Goal: Information Seeking & Learning: Learn about a topic

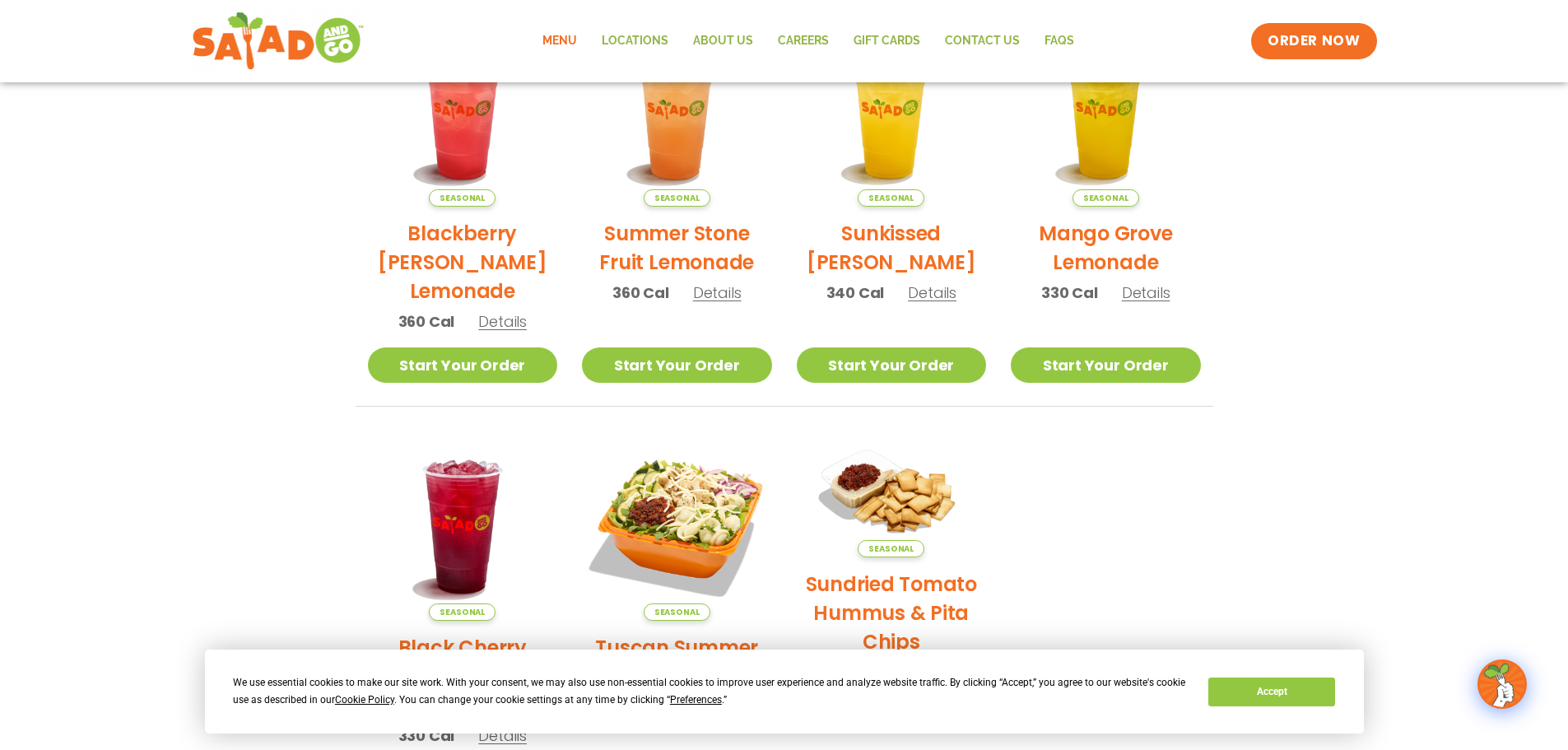
scroll to position [411, 0]
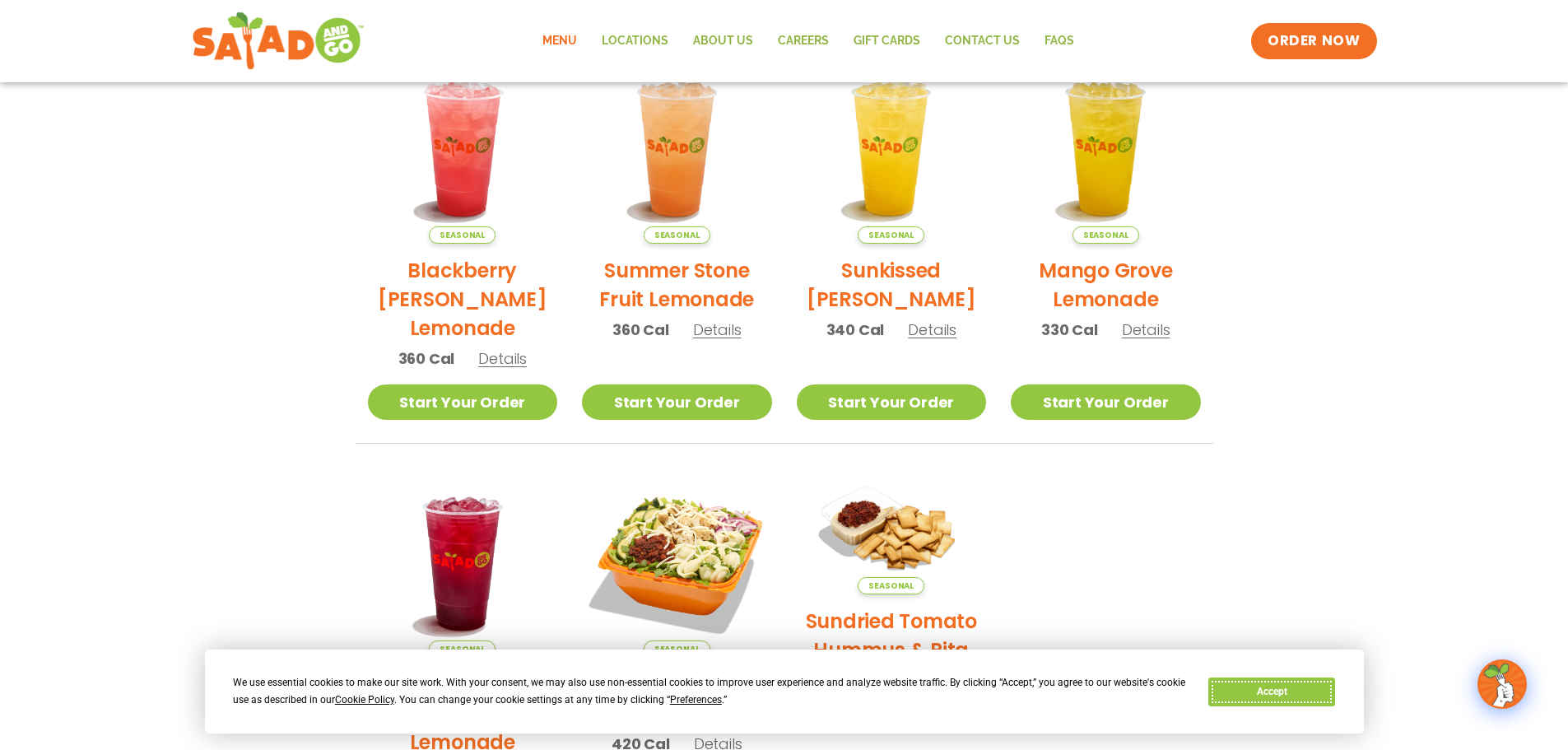
click at [1288, 694] on button "Accept" at bounding box center [1271, 691] width 126 height 29
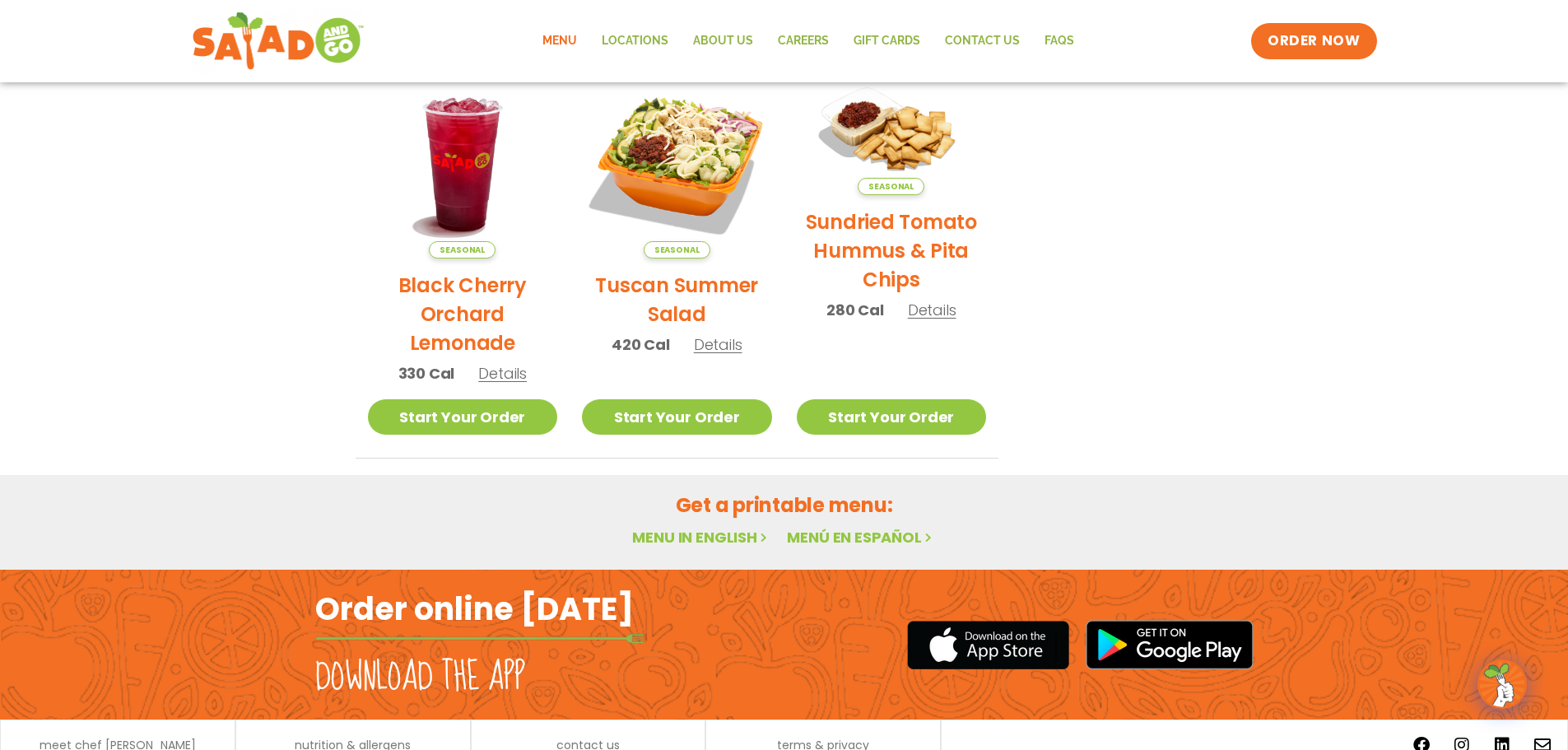
scroll to position [883, 0]
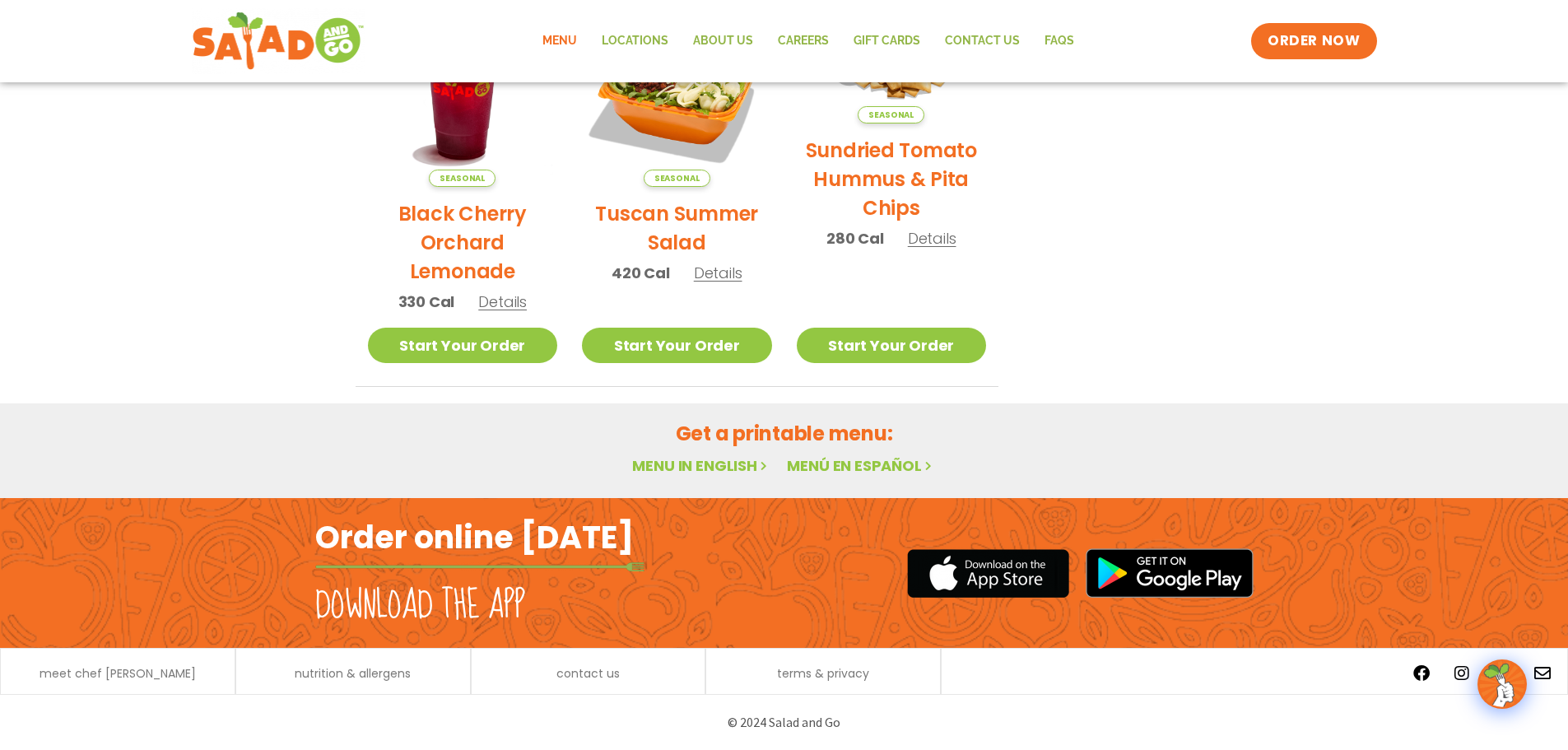
click at [573, 39] on link "Menu" at bounding box center [560, 41] width 60 height 38
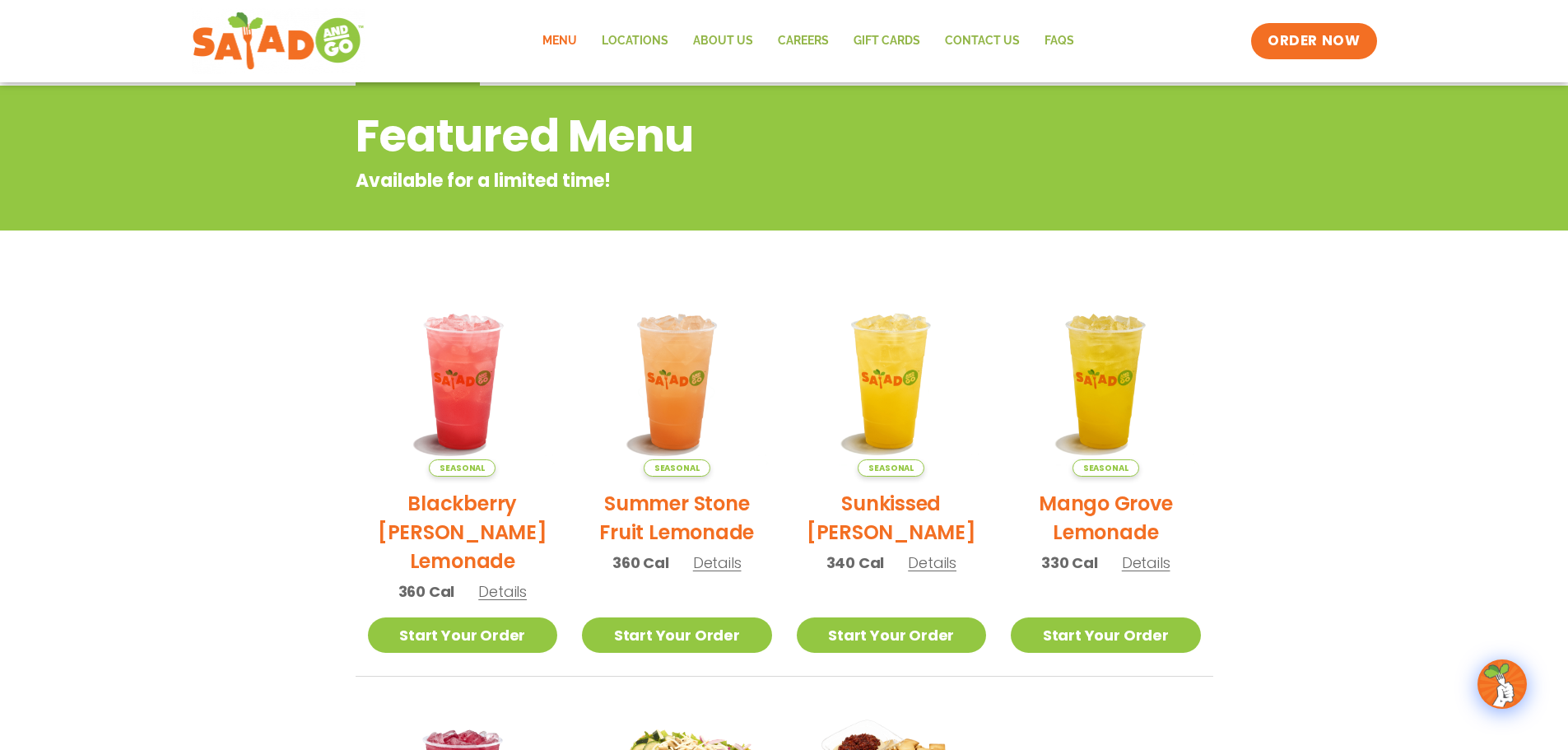
scroll to position [60, 0]
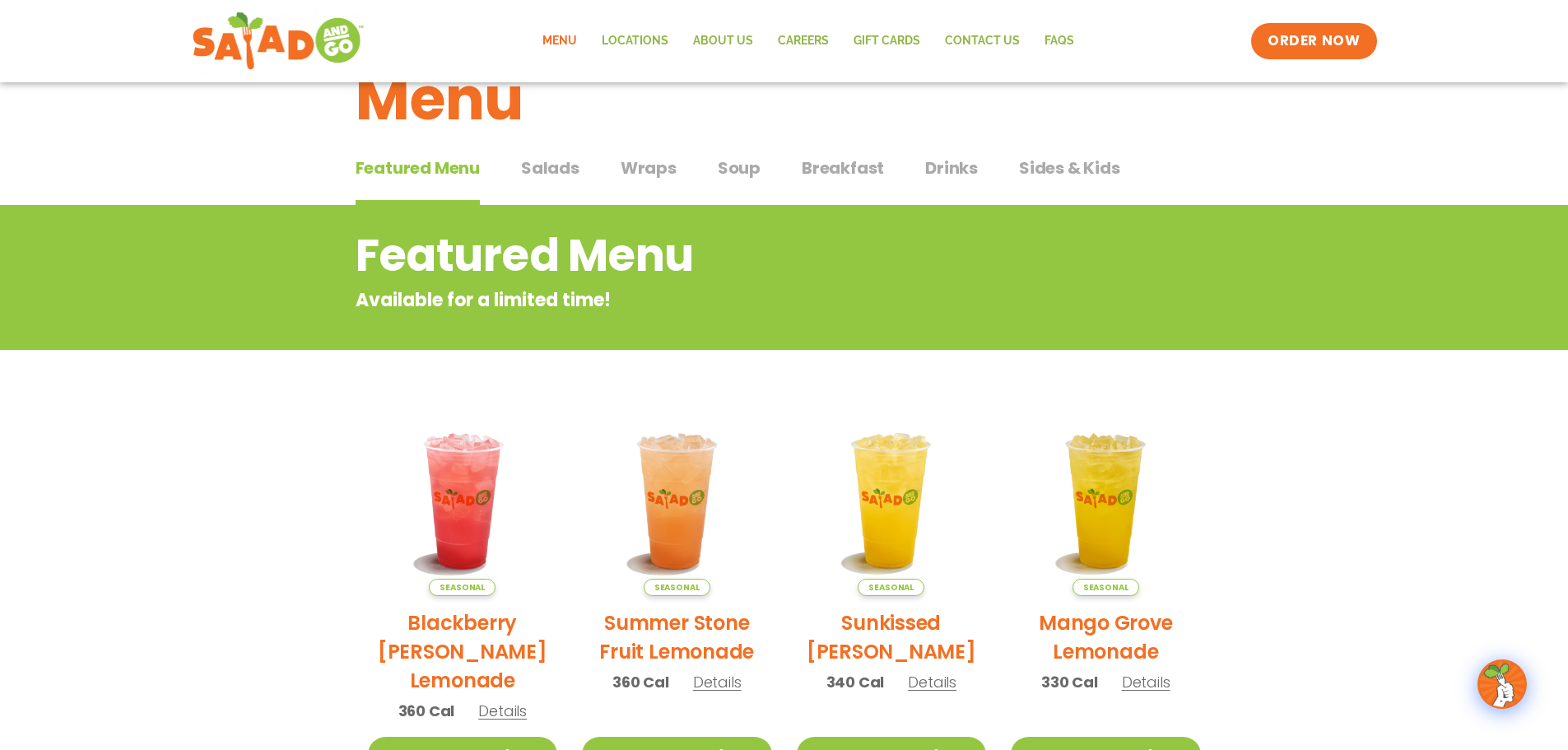
click at [553, 168] on span "Salads" at bounding box center [550, 167] width 59 height 25
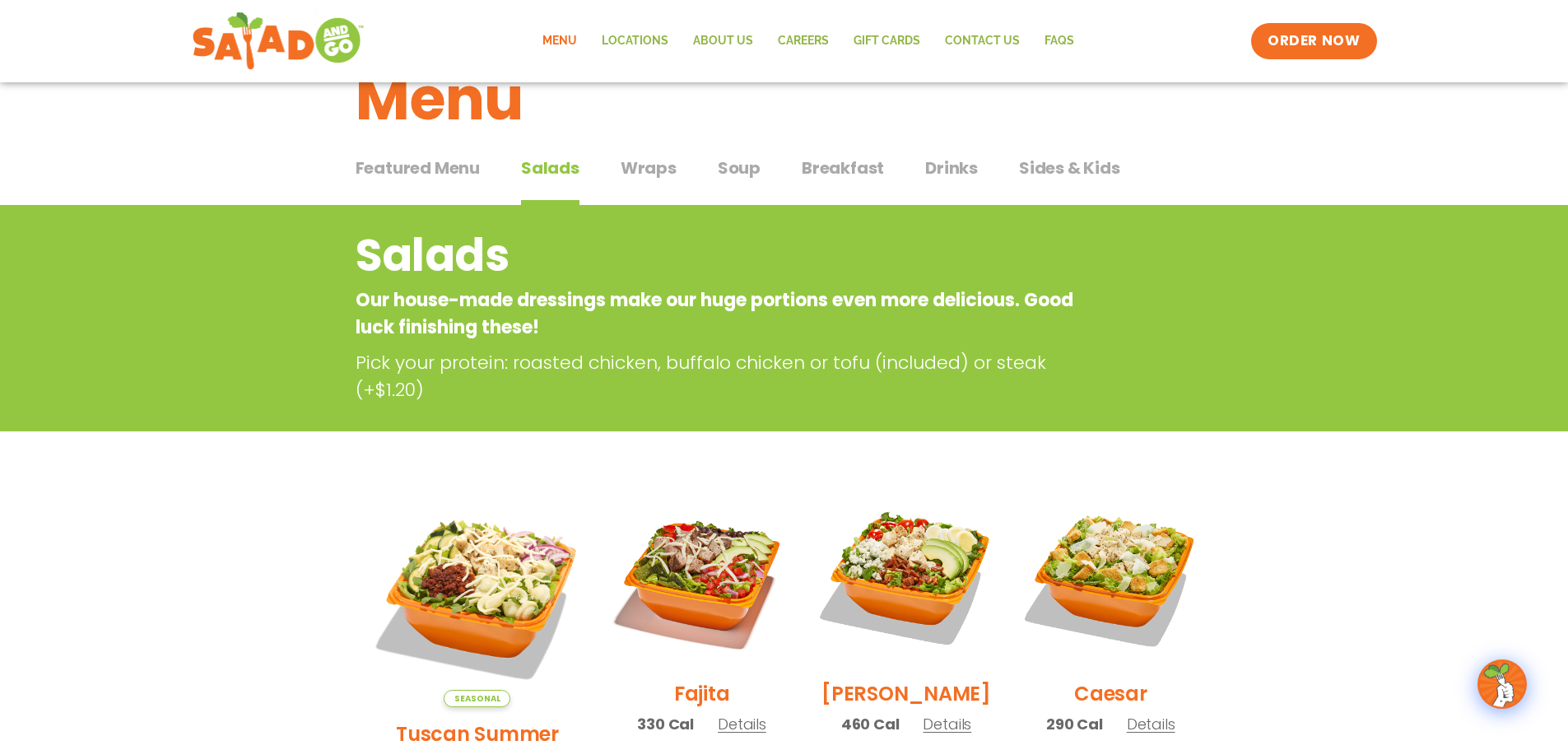
click at [863, 181] on button "Breakfast Breakfast" at bounding box center [843, 181] width 82 height 50
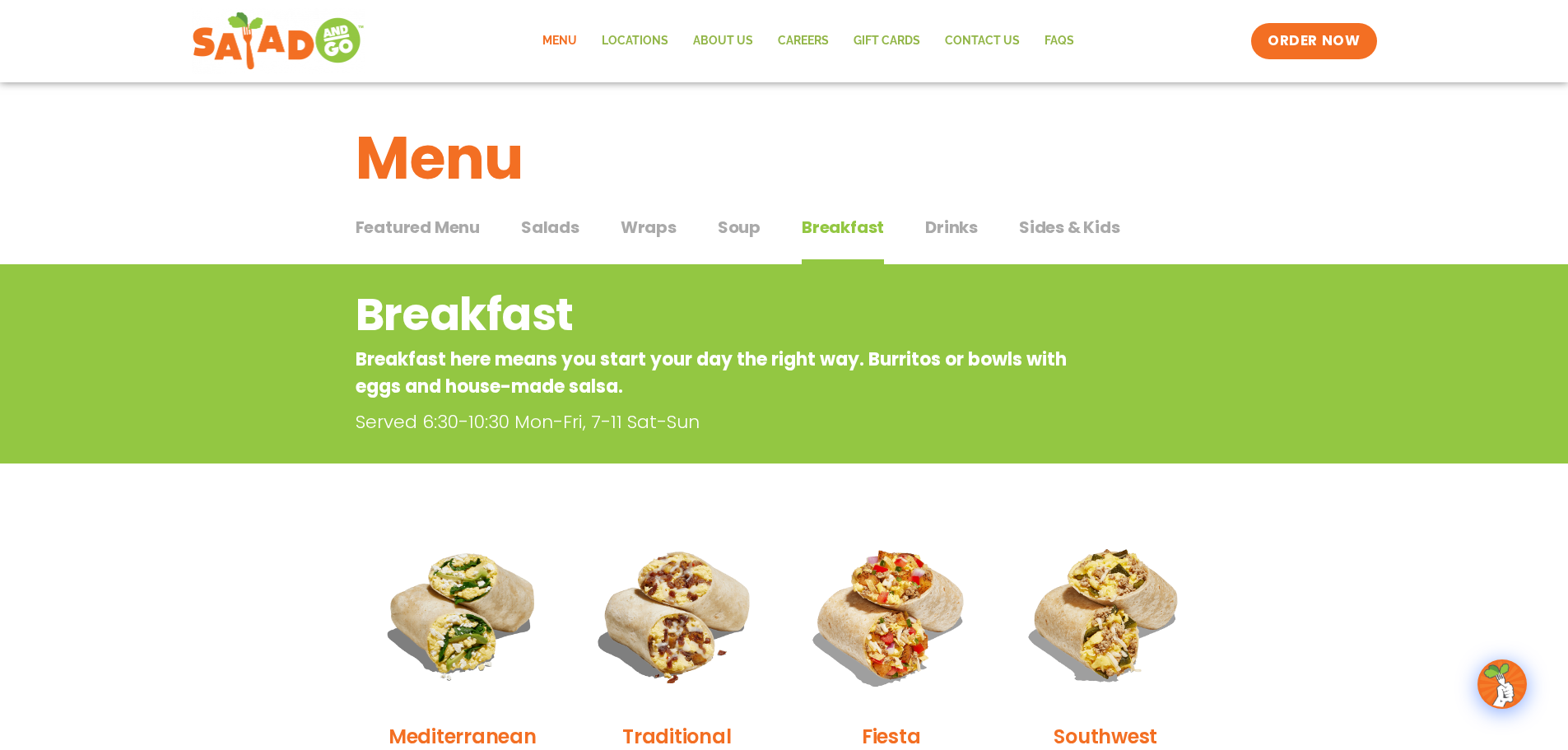
click at [675, 229] on div "Featured Menu Featured Menu Salads Salads Wraps Wraps Soup Soup Breakfast Break…" at bounding box center [784, 237] width 857 height 56
click at [643, 233] on span "Wraps" at bounding box center [648, 227] width 56 height 25
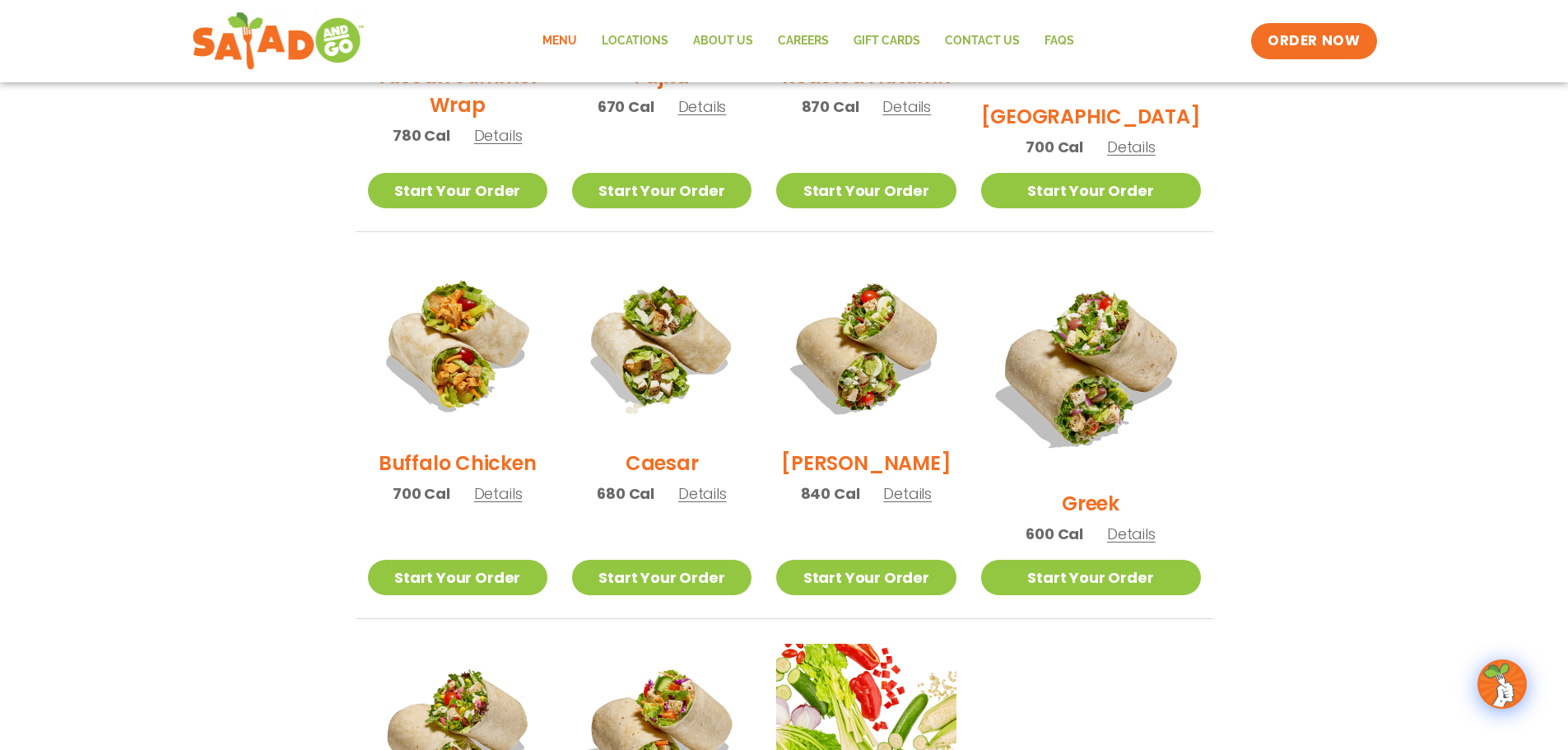
scroll to position [621, 0]
